Goal: Task Accomplishment & Management: Manage account settings

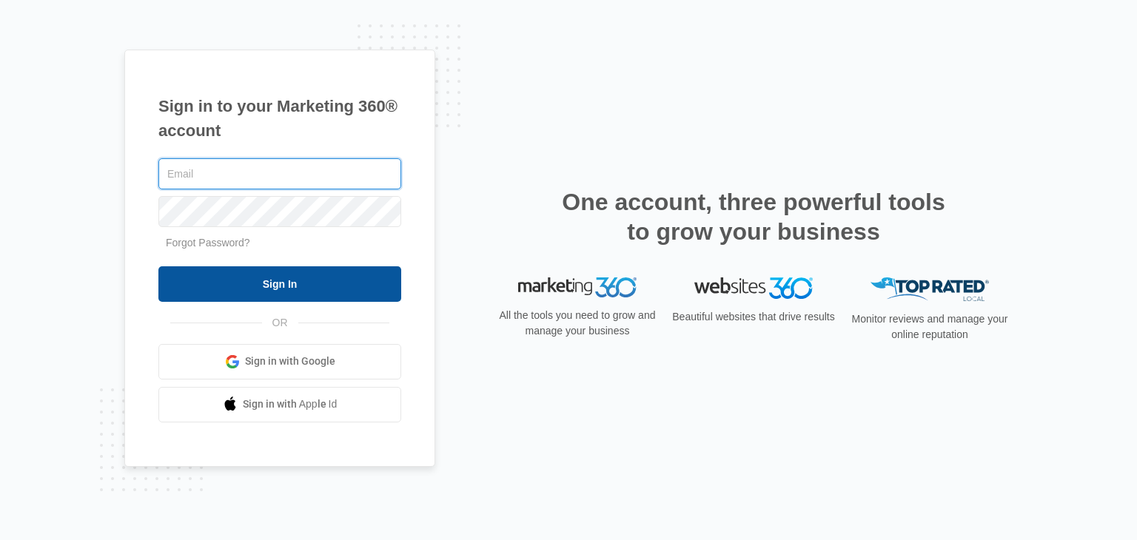
type input "[EMAIL_ADDRESS][DOMAIN_NAME]"
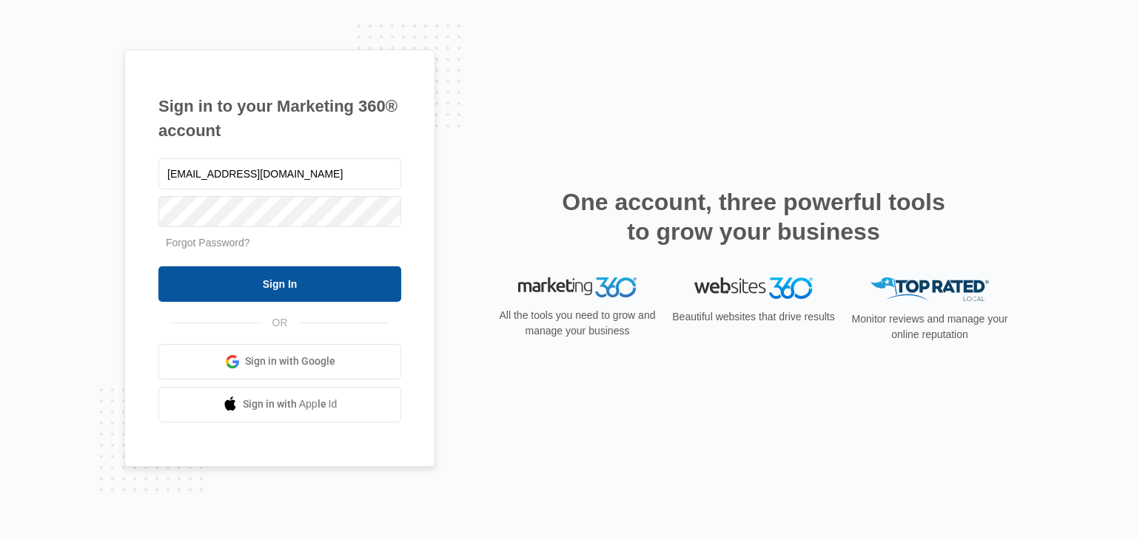
click at [309, 283] on input "Sign In" at bounding box center [279, 284] width 243 height 36
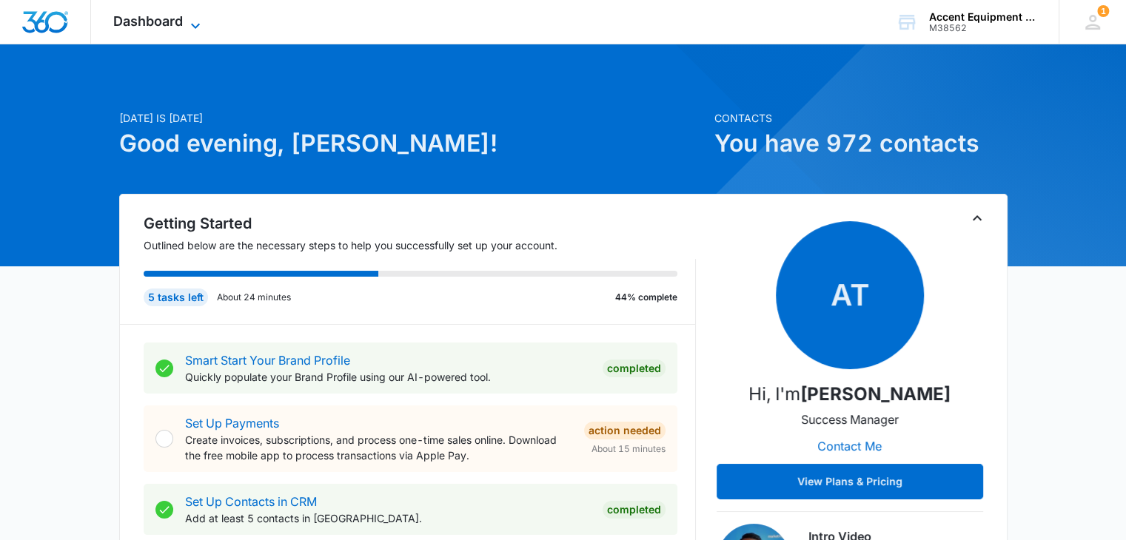
click at [195, 29] on icon at bounding box center [196, 26] width 18 height 18
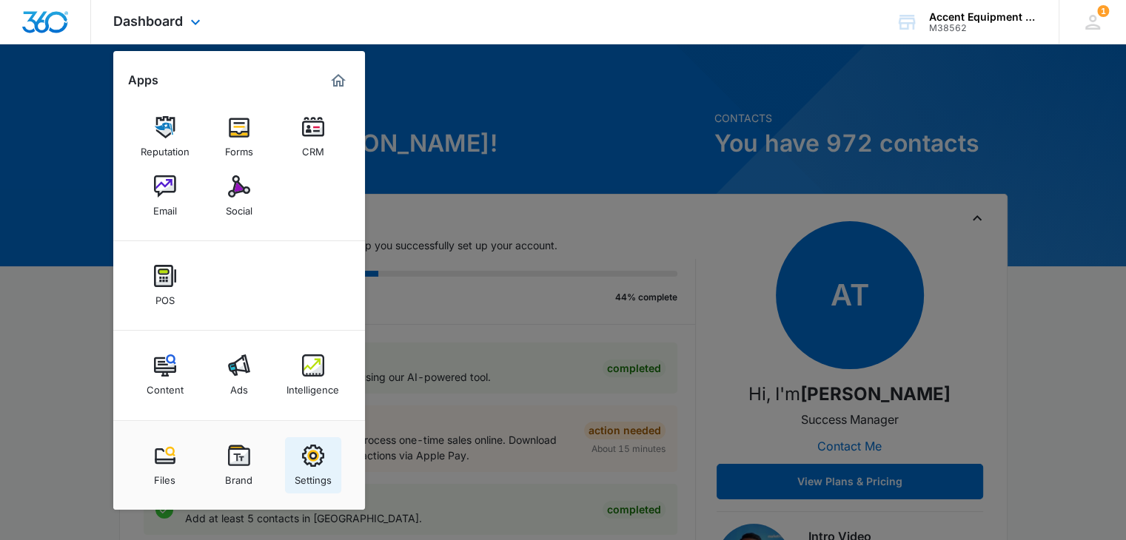
click at [315, 459] on img at bounding box center [313, 456] width 22 height 22
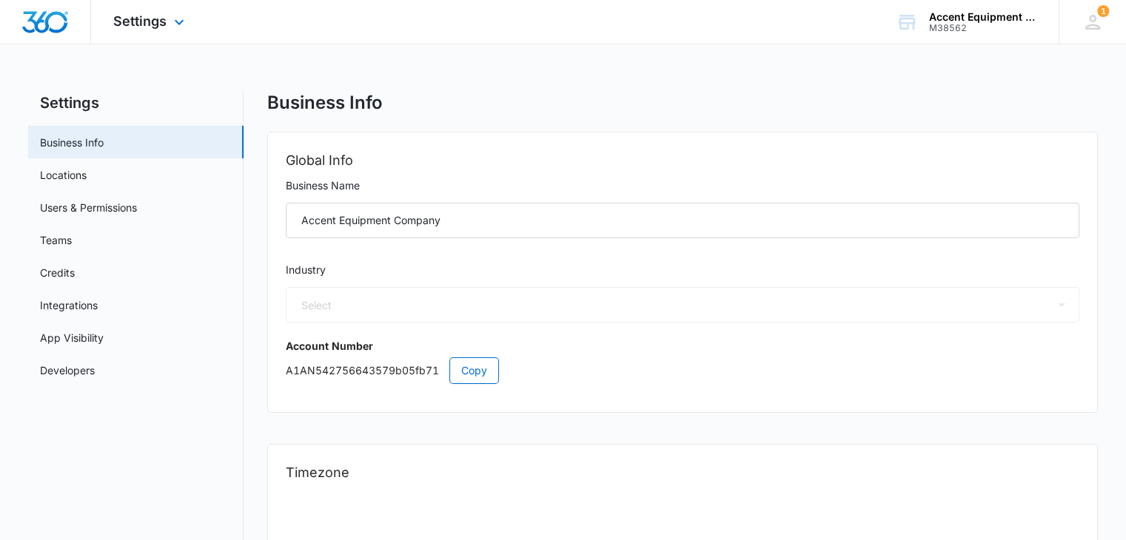
select select "52"
select select "US"
select select "America/Chicago"
click at [75, 273] on link "Credits" at bounding box center [57, 273] width 35 height 16
